Goal: Ask a question

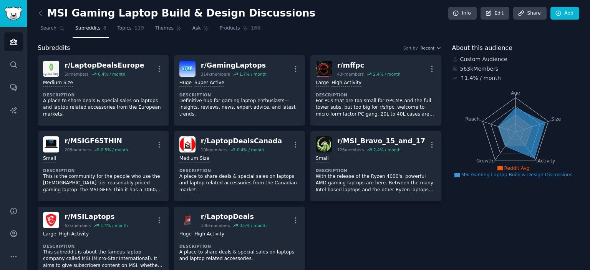
click at [107, 32] on nav "Search Subreddits 8 Topics 119 Themes Ask Products 180" at bounding box center [309, 30] width 542 height 16
click at [118, 29] on span "Topics" at bounding box center [124, 28] width 14 height 7
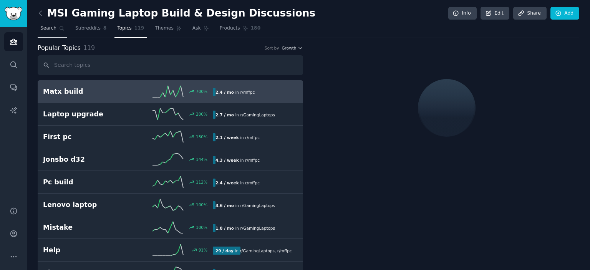
click at [56, 25] on link "Search" at bounding box center [53, 30] width 30 height 16
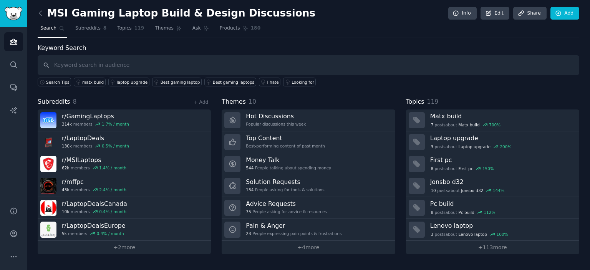
click at [144, 30] on nav "Search Subreddits 8 Topics 119 Themes Ask Products 180" at bounding box center [309, 30] width 542 height 16
click at [192, 29] on span "Ask" at bounding box center [196, 28] width 8 height 7
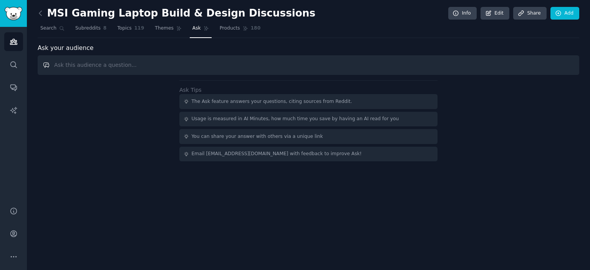
click at [192, 70] on input "text" at bounding box center [309, 65] width 542 height 20
paste input "Which MSI laptop is best for heavy multitasking and video editing in [DATE] und…"
type input "Which MSI laptop is best for heavy multitasking and video editing in [DATE] und…"
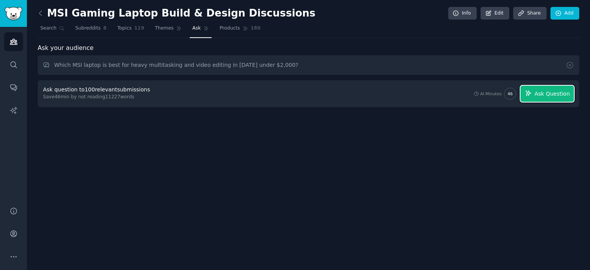
click at [544, 98] on button "Ask Question" at bounding box center [546, 94] width 53 height 16
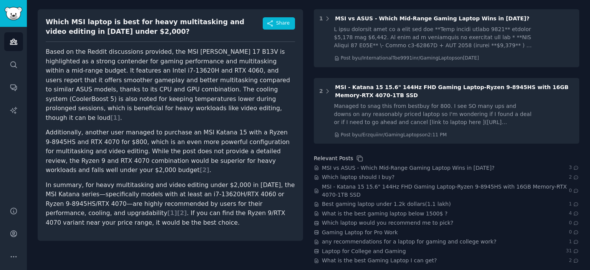
scroll to position [81, 0]
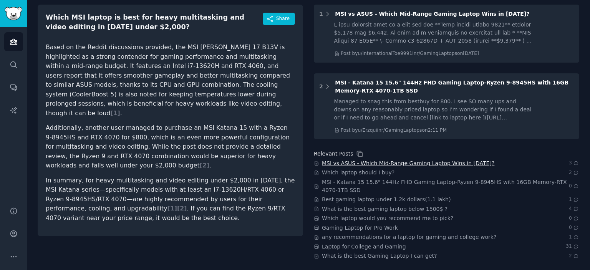
click at [418, 166] on span "MSI vs ASUS - Which Mid-Range Gaming Laptop Wins in [DATE]?" at bounding box center [408, 163] width 172 height 8
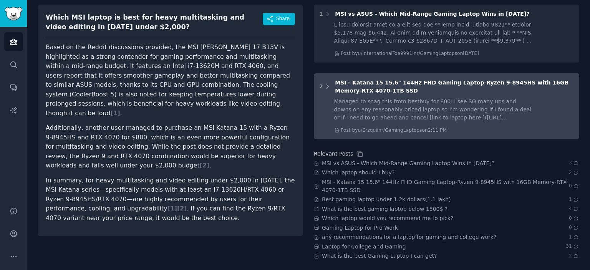
scroll to position [0, 0]
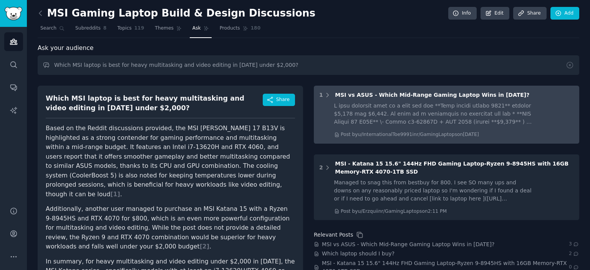
click at [358, 109] on div at bounding box center [434, 114] width 200 height 24
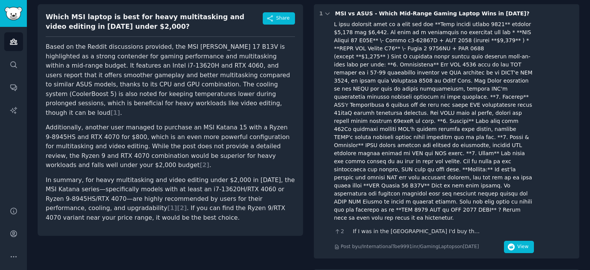
scroll to position [253, 0]
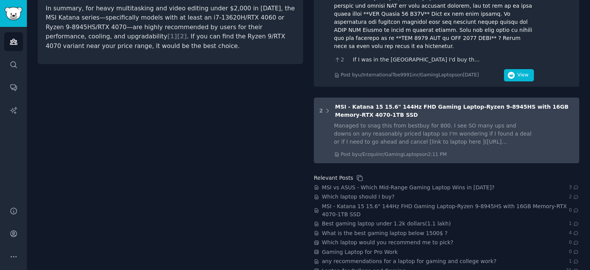
click at [456, 98] on div "2 MSI - Katana 15 15.6" 144Hz FHD Gaming Laptop-Ryzen 9-8945HS with 16GB Memory…" at bounding box center [446, 131] width 265 height 66
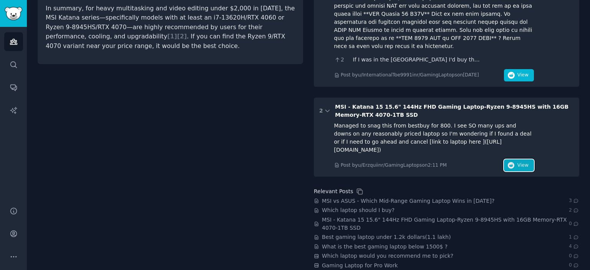
click at [518, 162] on span "View" at bounding box center [522, 165] width 11 height 7
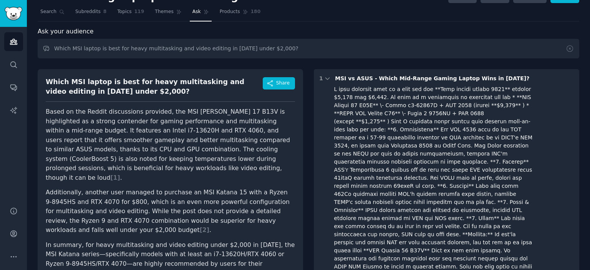
scroll to position [16, 0]
drag, startPoint x: 265, startPoint y: 51, endPoint x: 48, endPoint y: 50, distance: 217.0
click at [48, 50] on input "Which MSI laptop is best for heavy multitasking and video editing in [DATE] und…" at bounding box center [309, 49] width 542 height 20
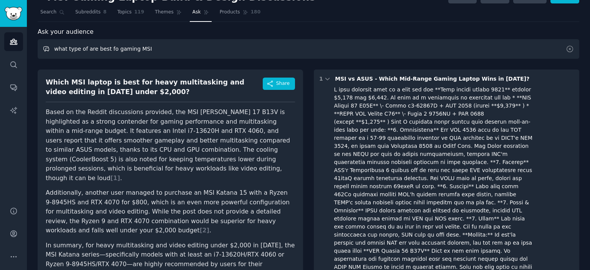
click at [148, 46] on input "what type of are best fo gaming MSI" at bounding box center [309, 49] width 542 height 20
type input "what type of are best fo gaming MSI"
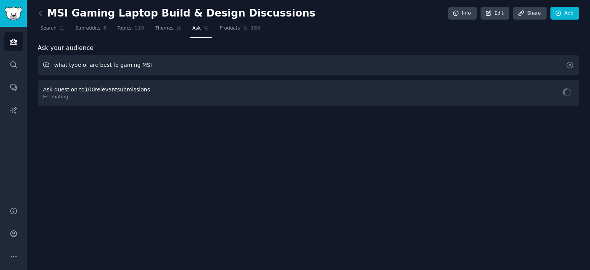
scroll to position [0, 0]
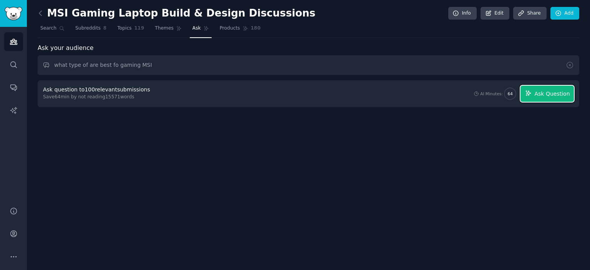
click at [547, 98] on button "Ask Question" at bounding box center [546, 94] width 53 height 16
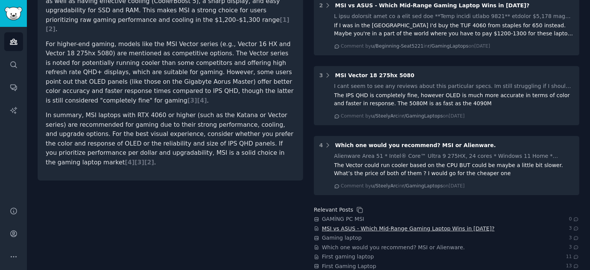
scroll to position [206, 0]
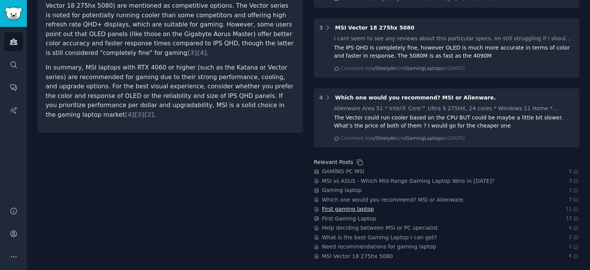
click at [335, 206] on span "First gaming laptop" at bounding box center [348, 209] width 52 height 8
click at [372, 237] on span "What is the best Gaming Laptop I can get?" at bounding box center [379, 238] width 115 height 8
click at [379, 253] on span "MSI Vector 18 275hx 5080" at bounding box center [357, 256] width 71 height 8
click at [339, 169] on span "GAMİNG PC MSI" at bounding box center [343, 171] width 42 height 8
